Goal: Information Seeking & Learning: Learn about a topic

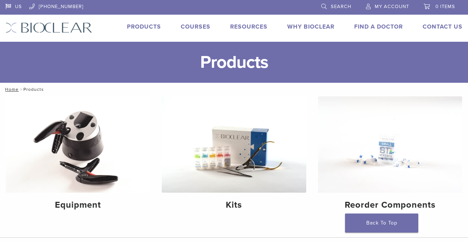
scroll to position [72, 0]
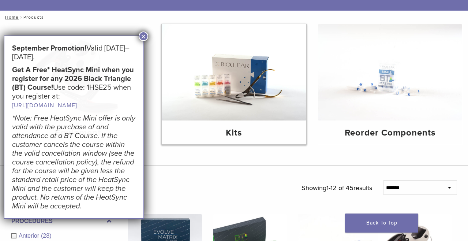
click at [256, 92] on img at bounding box center [234, 72] width 144 height 96
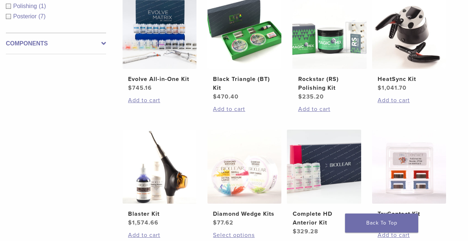
scroll to position [175, 5]
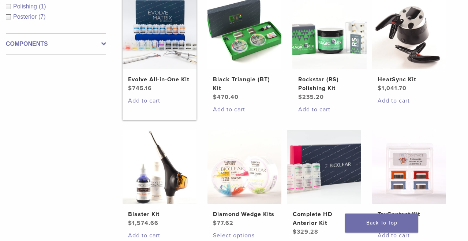
click at [143, 84] on h2 "Evolve All-in-One Kit" at bounding box center [159, 79] width 63 height 9
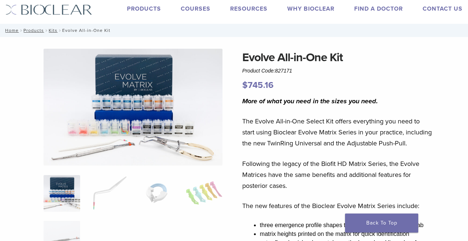
scroll to position [20, 0]
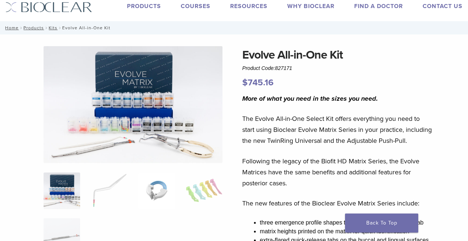
click at [162, 187] on img at bounding box center [156, 190] width 37 height 37
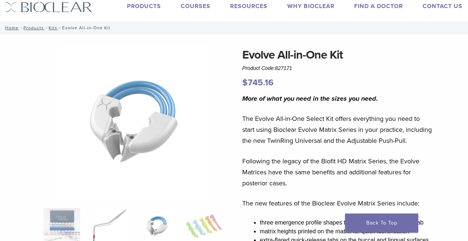
click at [121, 227] on img at bounding box center [109, 226] width 37 height 37
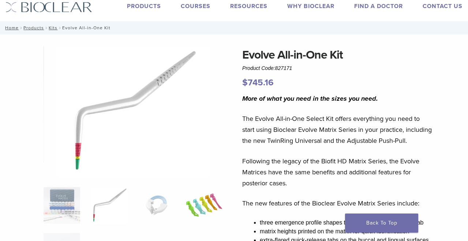
click at [201, 207] on img at bounding box center [204, 205] width 37 height 37
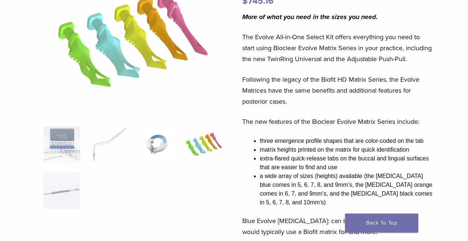
scroll to position [102, 0]
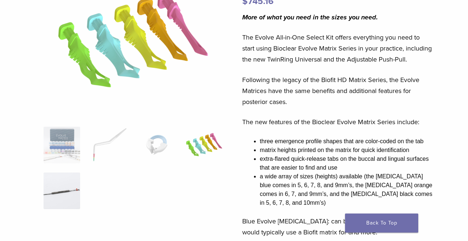
click at [65, 190] on img at bounding box center [62, 190] width 37 height 37
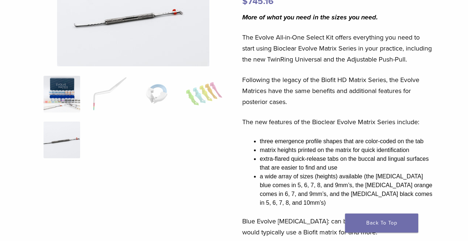
click at [64, 111] on img at bounding box center [62, 94] width 37 height 37
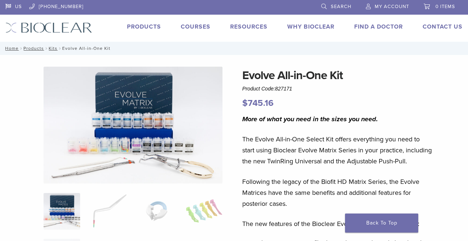
scroll to position [0, 0]
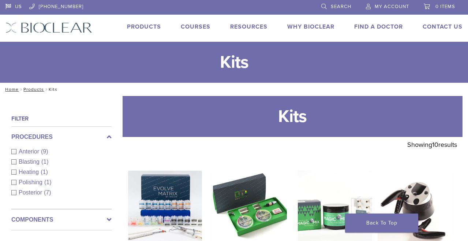
scroll to position [175, 5]
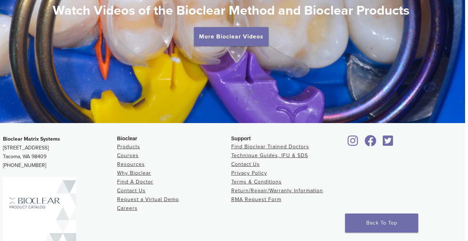
scroll to position [1353, 3]
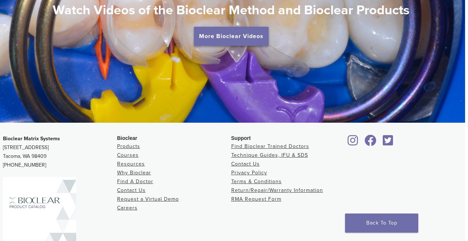
click at [260, 27] on link "More Bioclear Videos" at bounding box center [231, 36] width 75 height 19
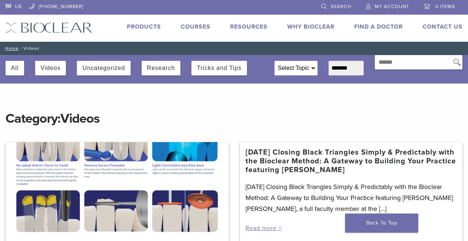
click at [181, 27] on link "Courses" at bounding box center [196, 26] width 30 height 7
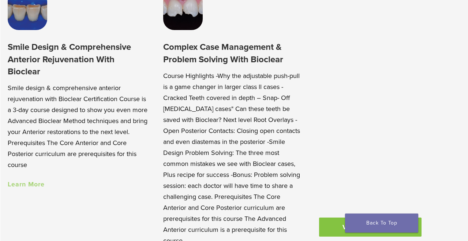
scroll to position [456, 0]
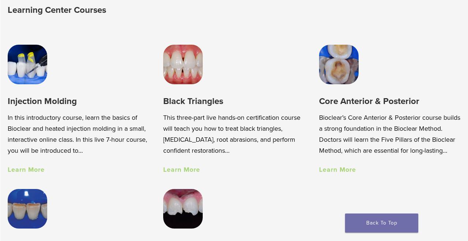
click at [333, 103] on h3 "Core Anterior & Posterior" at bounding box center [389, 101] width 141 height 12
click at [343, 173] on link "Learn More" at bounding box center [337, 169] width 37 height 8
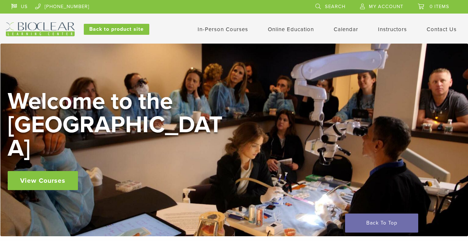
scroll to position [0, 0]
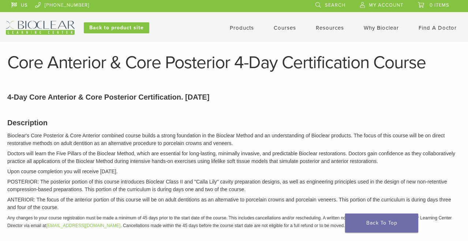
scroll to position [2, 0]
